Goal: Complete application form

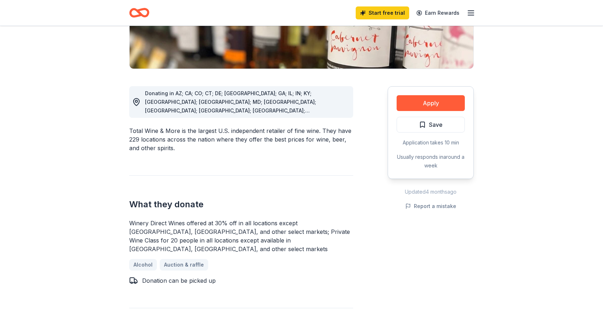
scroll to position [153, 0]
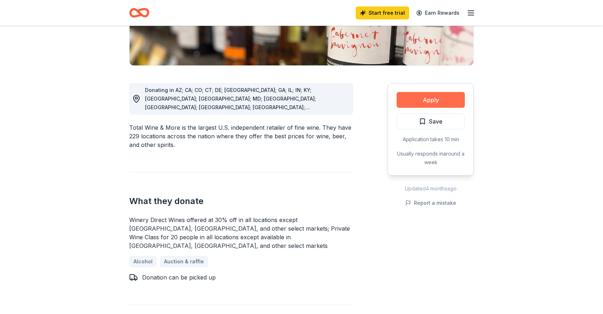
click at [448, 98] on button "Apply" at bounding box center [431, 100] width 68 height 16
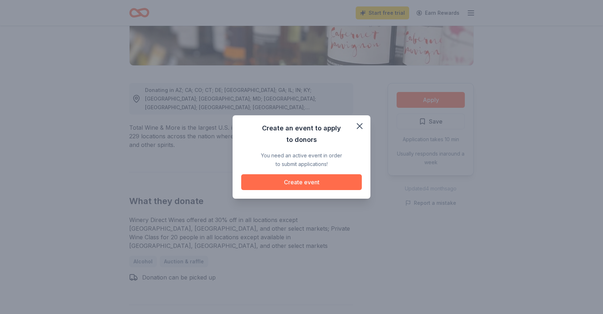
click at [318, 180] on button "Create event" at bounding box center [301, 182] width 121 height 16
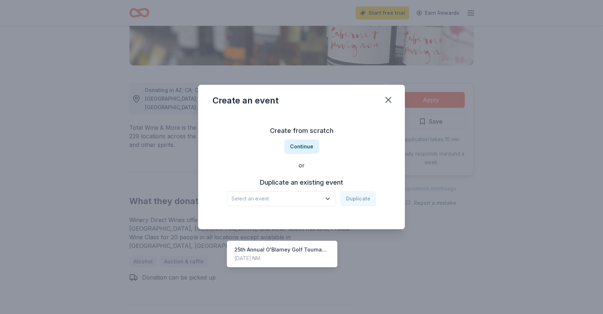
click at [329, 196] on icon "button" at bounding box center [327, 198] width 7 height 7
click at [322, 245] on div "25th Annual O'Blarney Golf Tournament" at bounding box center [281, 249] width 95 height 9
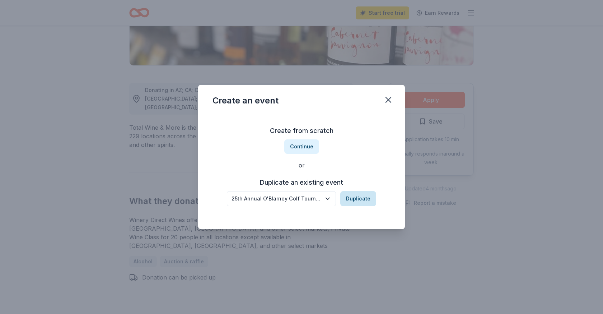
click at [355, 200] on button "Duplicate" at bounding box center [358, 198] width 36 height 15
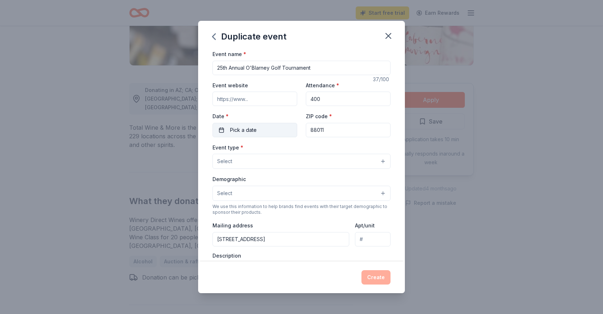
click at [272, 130] on button "Pick a date" at bounding box center [254, 130] width 85 height 14
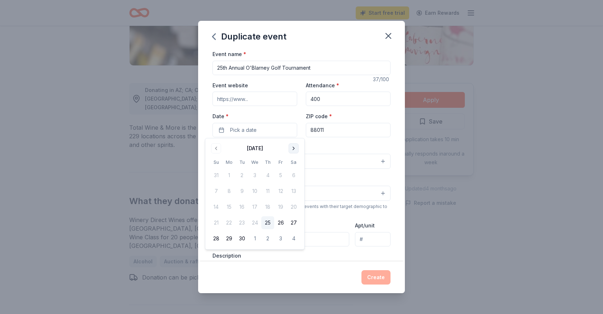
click at [292, 149] on button "Go to next month" at bounding box center [294, 148] width 10 height 10
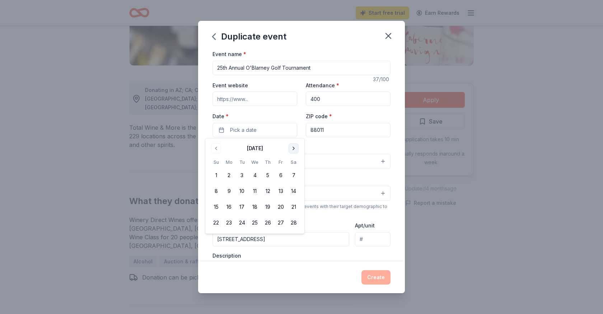
click at [292, 149] on button "Go to next month" at bounding box center [294, 148] width 10 height 10
click at [279, 221] on button "27" at bounding box center [280, 222] width 13 height 13
click at [375, 278] on div "Create" at bounding box center [301, 277] width 178 height 14
click at [375, 162] on button "Select" at bounding box center [301, 161] width 178 height 15
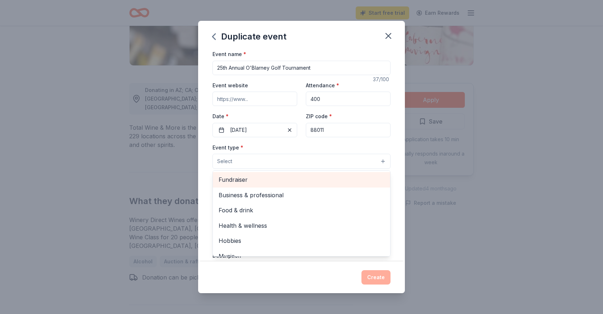
scroll to position [0, 0]
click at [255, 175] on span "Fundraiser" at bounding box center [302, 179] width 166 height 9
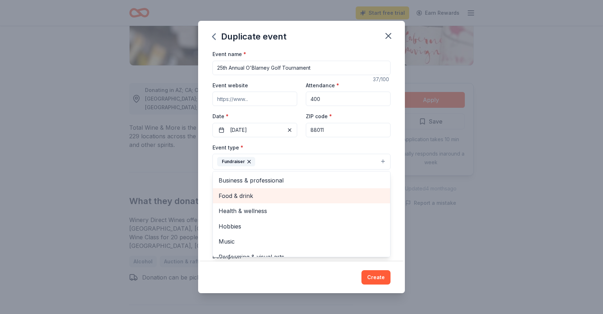
click at [247, 191] on span "Food & drink" at bounding box center [302, 195] width 166 height 9
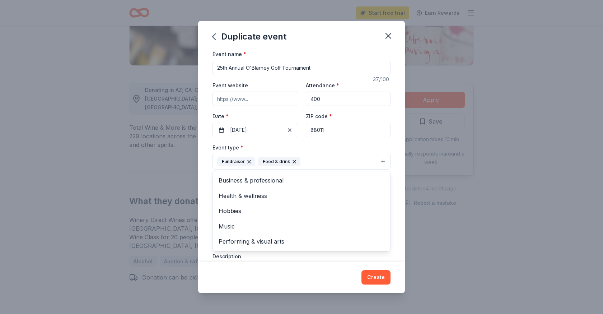
click at [250, 285] on div "Duplicate event Event name * 25th Annual O'Blarney Golf Tournament 37 /100 Even…" at bounding box center [301, 157] width 207 height 272
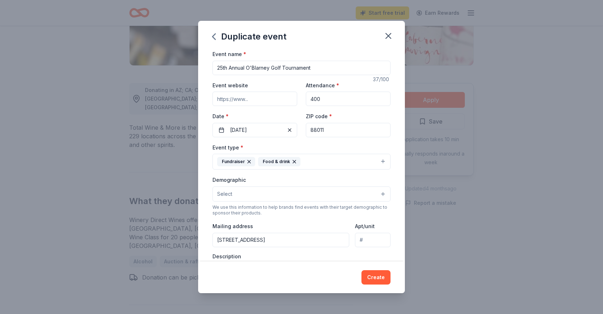
click at [255, 193] on button "Select" at bounding box center [301, 193] width 178 height 15
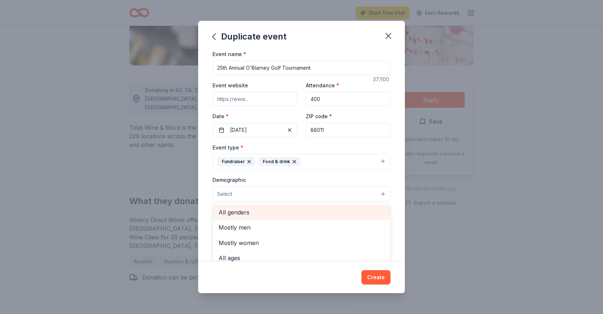
click at [253, 211] on span "All genders" at bounding box center [302, 211] width 166 height 9
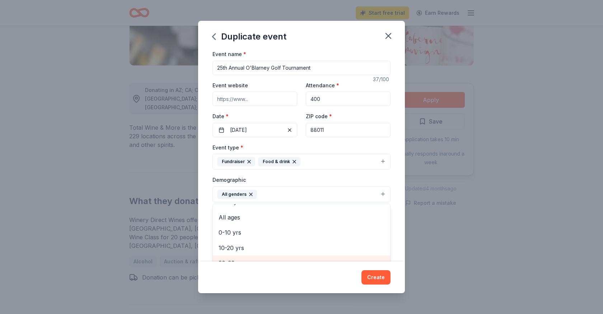
scroll to position [21, 0]
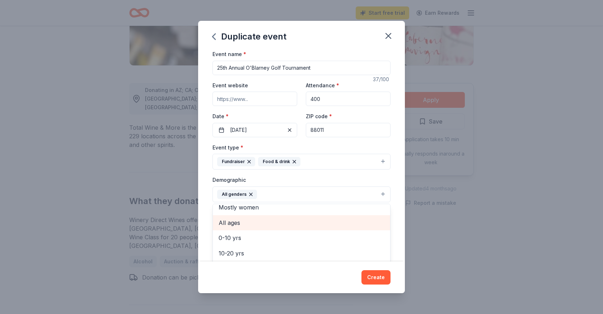
click at [249, 224] on span "All ages" at bounding box center [302, 222] width 166 height 9
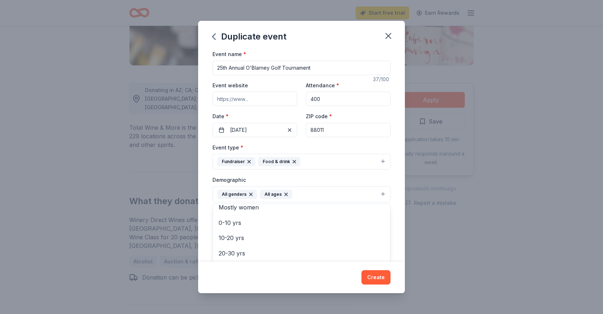
click at [373, 276] on div "Duplicate event Event name * 25th Annual O'Blarney Golf Tournament 37 /100 Even…" at bounding box center [301, 157] width 207 height 272
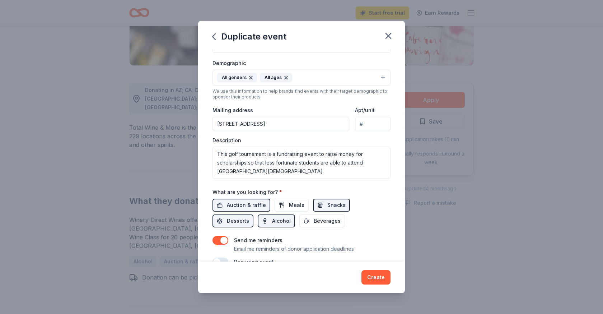
scroll to position [117, 0]
click at [250, 202] on span "Auction & raffle" at bounding box center [246, 204] width 39 height 9
click at [239, 204] on span "Auction & raffle" at bounding box center [246, 204] width 39 height 9
click at [249, 216] on span "Desserts" at bounding box center [238, 220] width 22 height 9
click at [330, 201] on span "Snacks" at bounding box center [336, 204] width 18 height 9
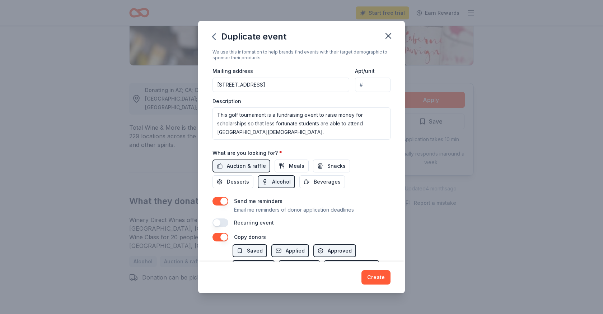
scroll to position [155, 0]
click at [370, 275] on button "Create" at bounding box center [375, 277] width 29 height 14
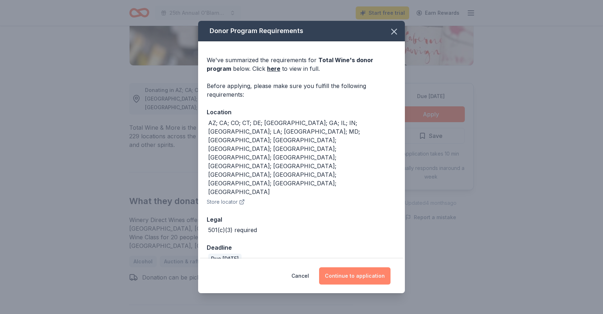
click at [366, 267] on button "Continue to application" at bounding box center [354, 275] width 71 height 17
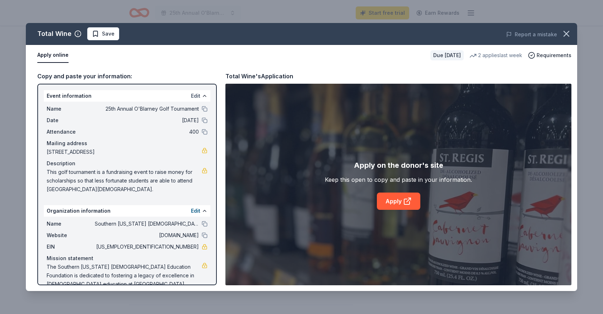
click at [197, 97] on button "Edit" at bounding box center [195, 96] width 9 height 9
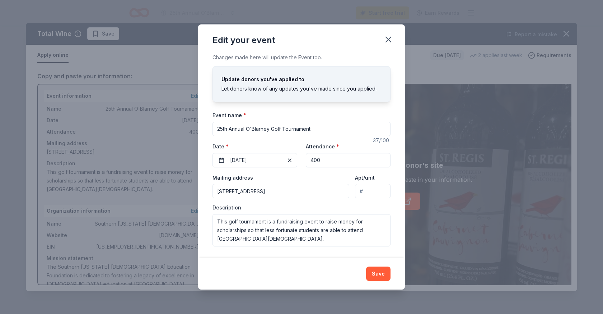
drag, startPoint x: 247, startPoint y: 130, endPoint x: 216, endPoint y: 129, distance: 30.5
click at [216, 129] on input "25th Annual O'Blarney Golf Tournament" at bounding box center [301, 129] width 178 height 14
click at [216, 130] on input "Annual O'Blarney Golf Tournament" at bounding box center [301, 129] width 178 height 14
type input "26th Annual O'Blarney Golf Tournament"
click at [377, 270] on button "Save" at bounding box center [378, 273] width 24 height 14
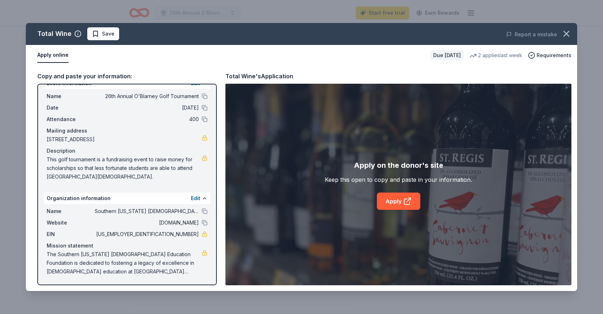
scroll to position [13, 0]
click at [385, 201] on link "Apply" at bounding box center [398, 200] width 43 height 17
